Goal: Task Accomplishment & Management: Complete application form

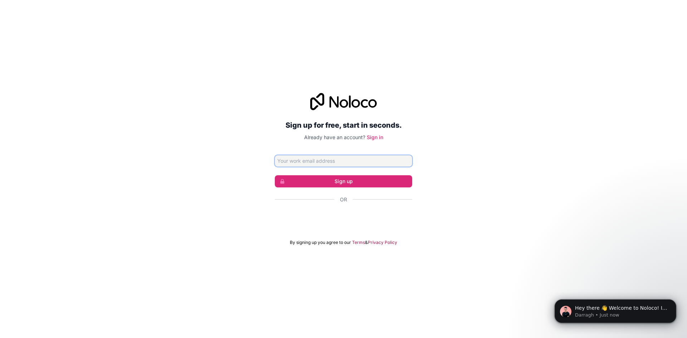
click at [320, 163] on input "Email address" at bounding box center [343, 160] width 137 height 11
click at [376, 138] on link "Sign in" at bounding box center [375, 137] width 16 height 6
